Goal: Task Accomplishment & Management: Complete application form

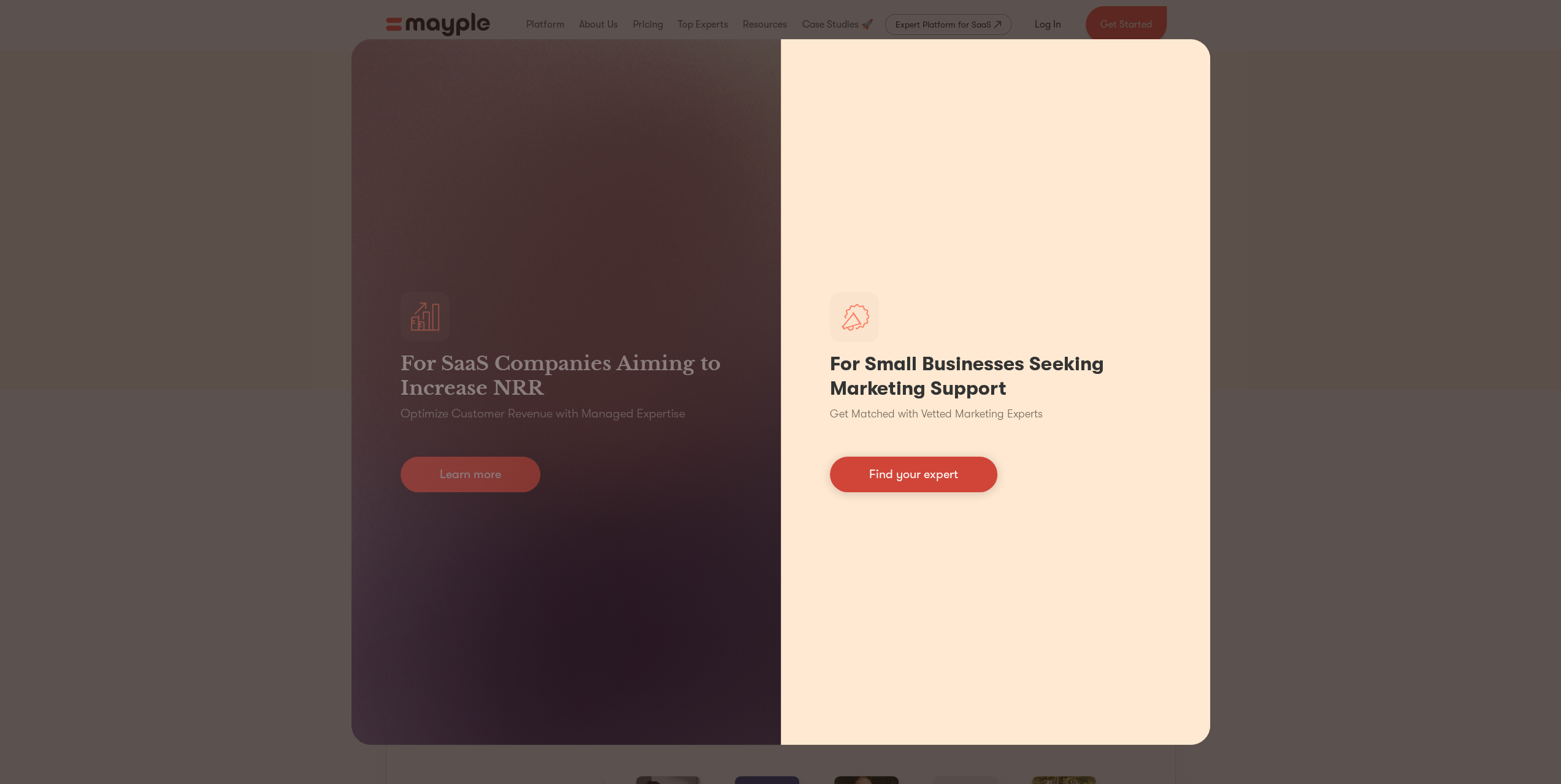
click at [886, 481] on link "Find your expert" at bounding box center [913, 474] width 167 height 35
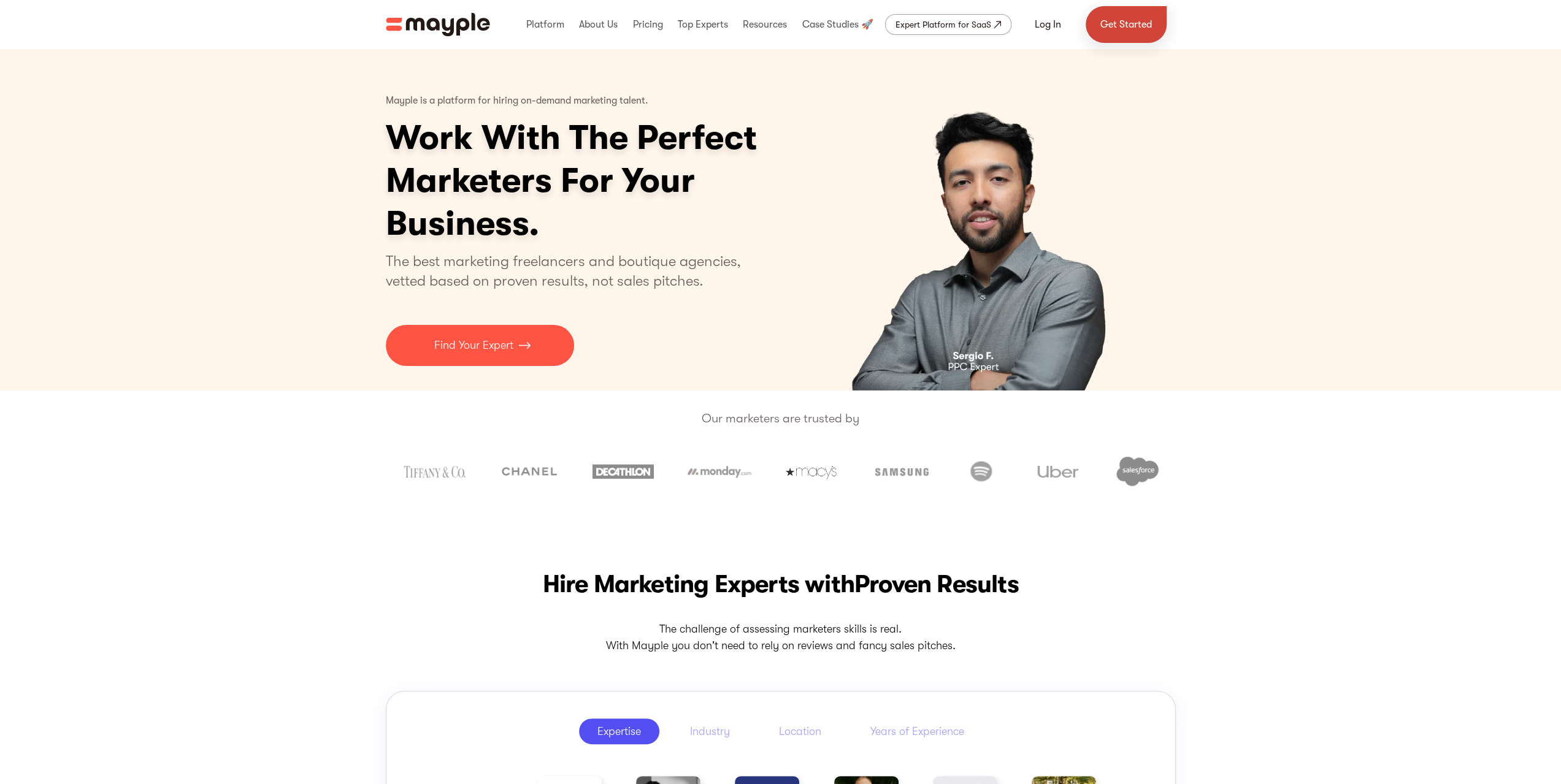
click at [1117, 26] on link "Get Started" at bounding box center [1126, 24] width 81 height 37
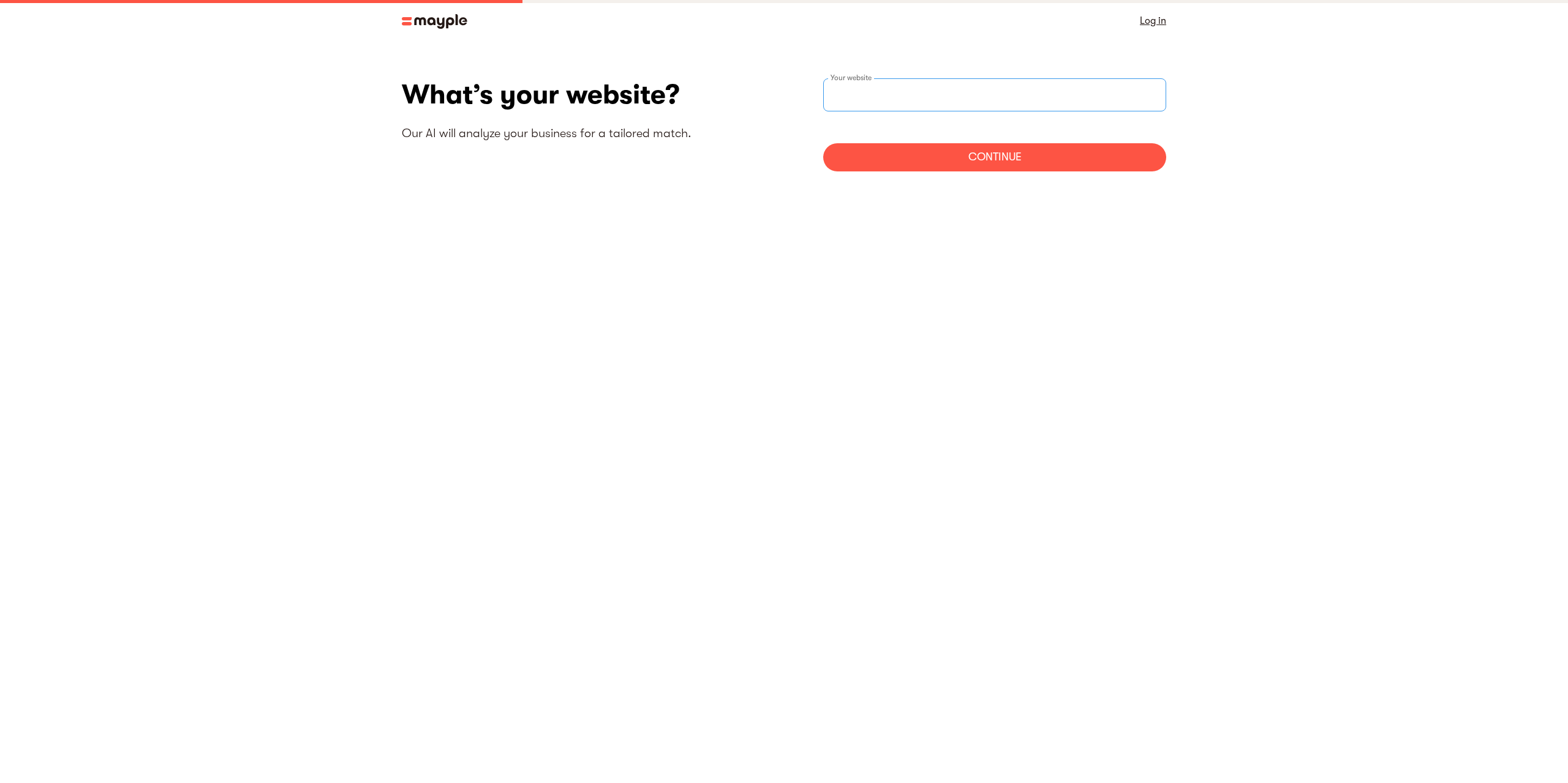
click at [937, 96] on input "text" at bounding box center [994, 95] width 343 height 33
click at [937, 96] on input "websiteStep" at bounding box center [994, 95] width 343 height 33
paste input "https://sublimationblanksproduct.com/"
type input "https://sublimationblanksproduct.com"
click at [973, 165] on div "Continue" at bounding box center [994, 157] width 343 height 28
